Goal: Task Accomplishment & Management: Manage account settings

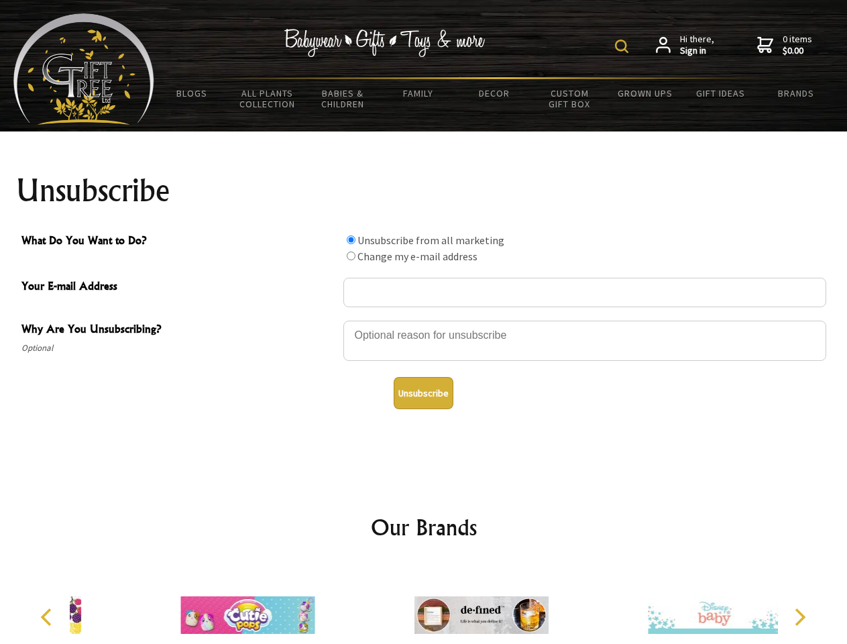
click at [624, 46] on img at bounding box center [621, 46] width 13 height 13
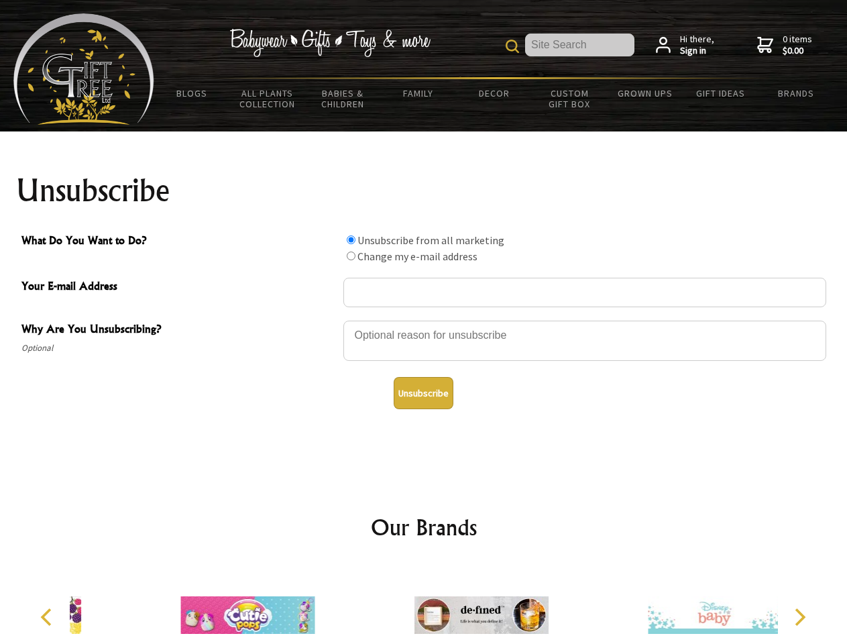
click at [424, 320] on div at bounding box center [584, 342] width 483 height 47
click at [351, 239] on input "What Do You Want to Do?" at bounding box center [351, 239] width 9 height 9
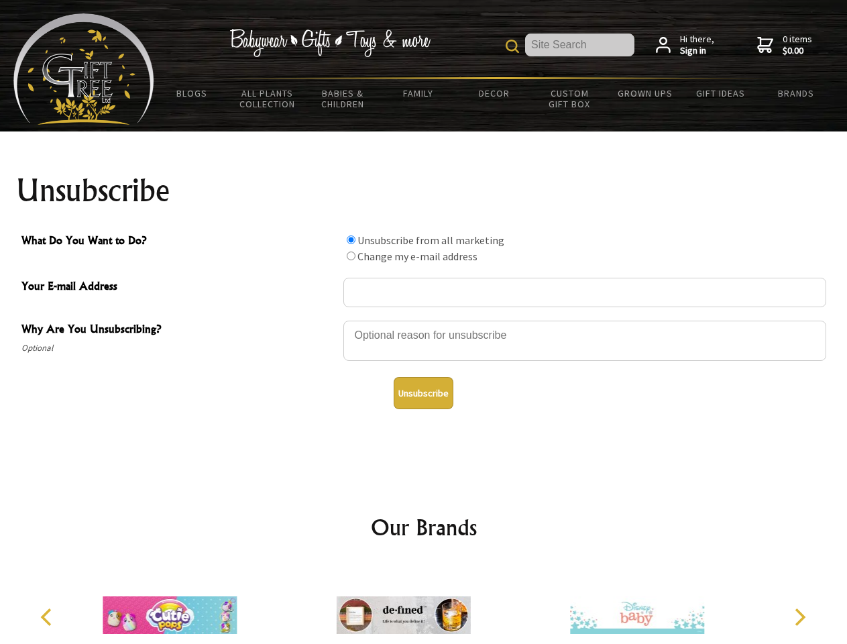
click at [351, 256] on input "What Do You Want to Do?" at bounding box center [351, 256] width 9 height 9
radio input "true"
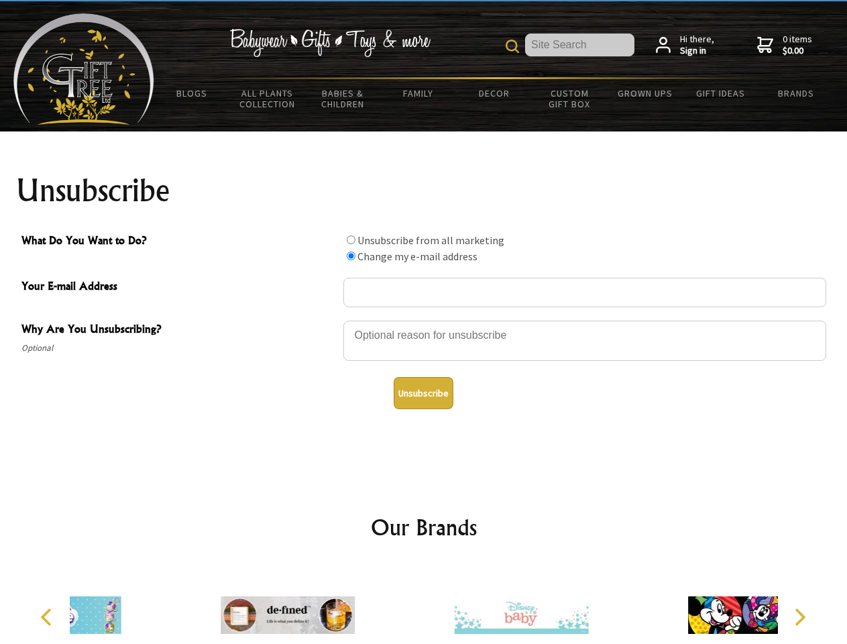
click at [423, 393] on button "Unsubscribe" at bounding box center [424, 393] width 60 height 32
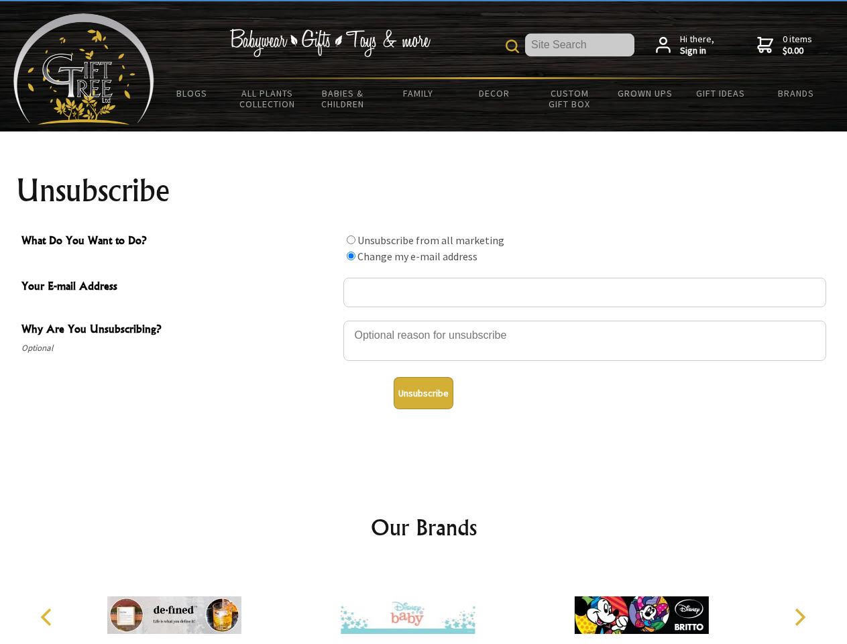
click at [424, 604] on img at bounding box center [408, 615] width 134 height 101
click at [48, 617] on icon "Previous" at bounding box center [47, 616] width 17 height 17
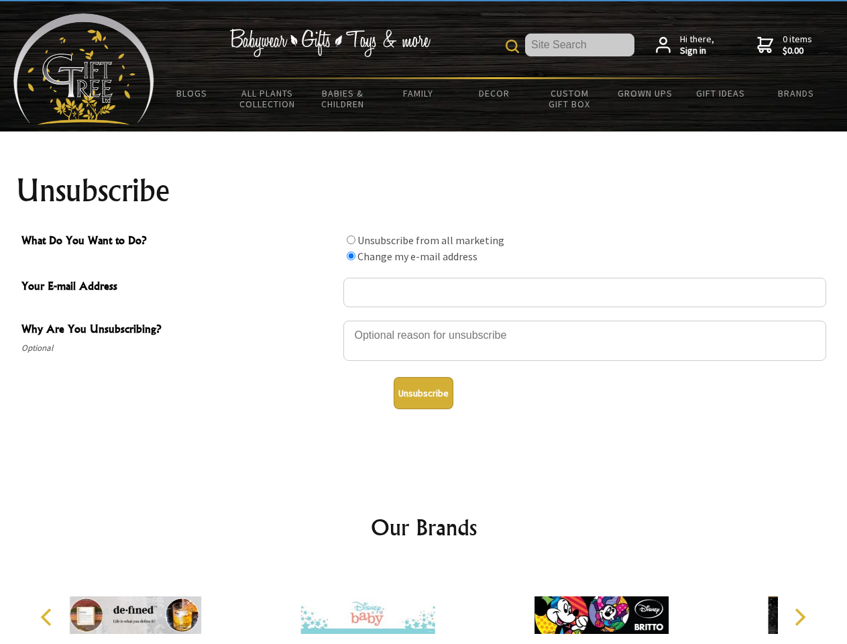
click at [799, 617] on icon "Next" at bounding box center [798, 616] width 17 height 17
